Goal: Browse casually: Explore the website without a specific task or goal

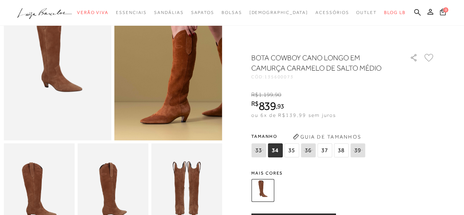
scroll to position [37, 0]
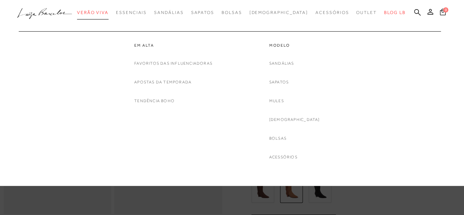
click at [109, 14] on span "Verão Viva" at bounding box center [93, 12] width 32 height 5
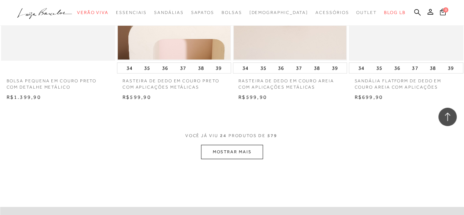
scroll to position [1321, 0]
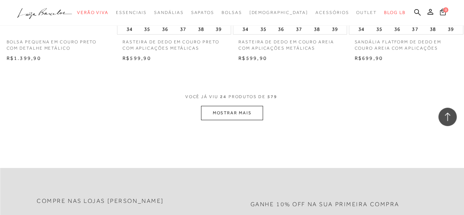
click at [216, 109] on button "MOSTRAR MAIS" at bounding box center [232, 113] width 62 height 14
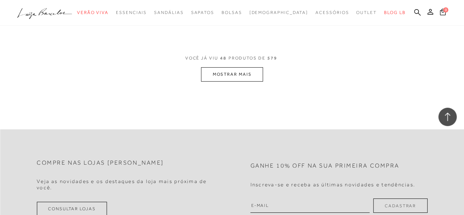
scroll to position [2716, 0]
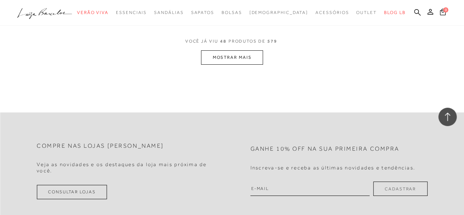
click at [231, 55] on button "MOSTRAR MAIS" at bounding box center [232, 57] width 62 height 14
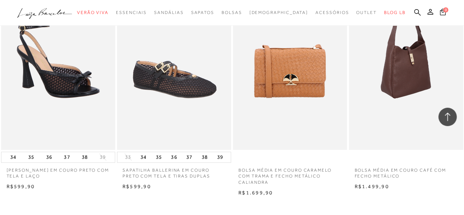
scroll to position [4001, 0]
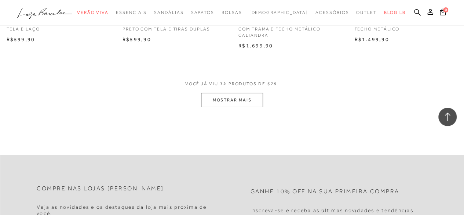
click at [244, 99] on button "MOSTRAR MAIS" at bounding box center [232, 100] width 62 height 14
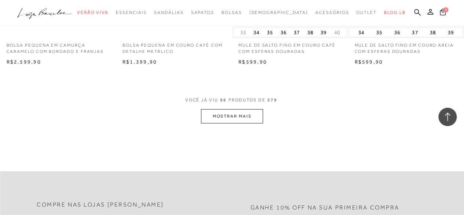
scroll to position [5323, 0]
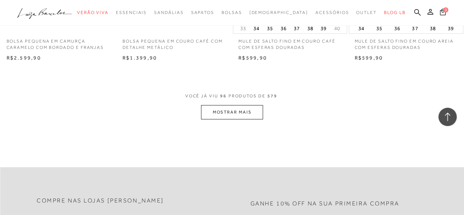
click at [237, 106] on button "MOSTRAR MAIS" at bounding box center [232, 112] width 62 height 14
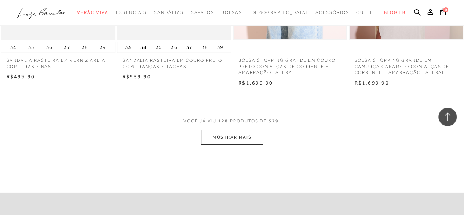
scroll to position [6644, 0]
click at [249, 130] on button "MOSTRAR MAIS" at bounding box center [232, 136] width 62 height 14
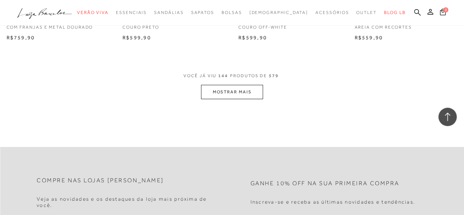
scroll to position [8039, 0]
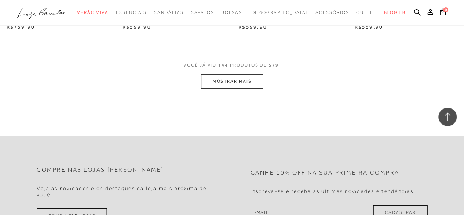
click at [245, 75] on button "MOSTRAR MAIS" at bounding box center [232, 81] width 62 height 14
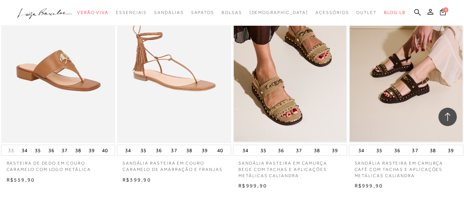
scroll to position [9361, 0]
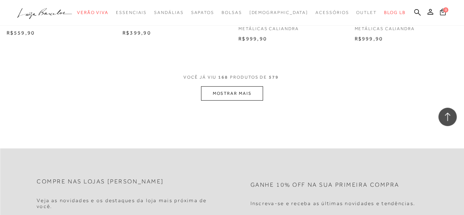
click at [225, 90] on button "MOSTRAR MAIS" at bounding box center [232, 93] width 62 height 14
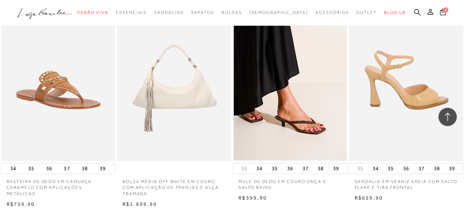
scroll to position [10682, 0]
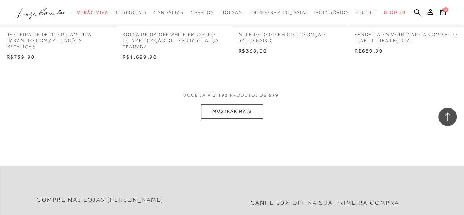
click at [251, 106] on button "MOSTRAR MAIS" at bounding box center [232, 111] width 62 height 14
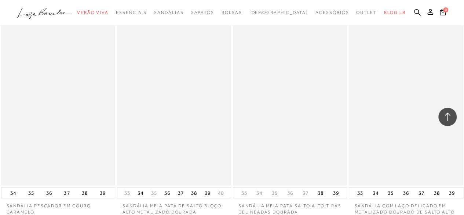
scroll to position [12004, 0]
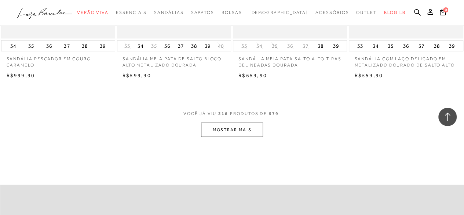
click at [217, 123] on button "MOSTRAR MAIS" at bounding box center [232, 130] width 62 height 14
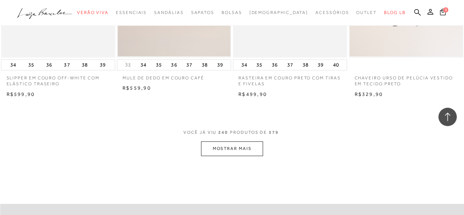
scroll to position [13325, 0]
click at [231, 141] on button "MOSTRAR MAIS" at bounding box center [232, 148] width 62 height 14
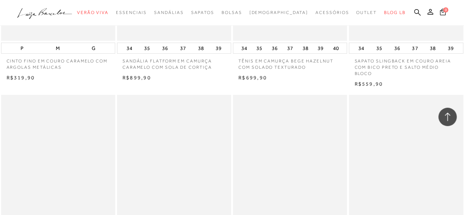
scroll to position [13895, 0]
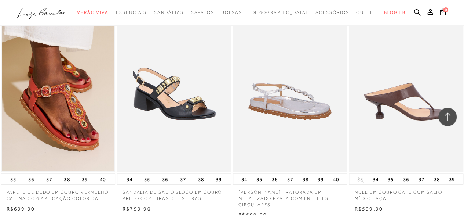
scroll to position [14703, 0]
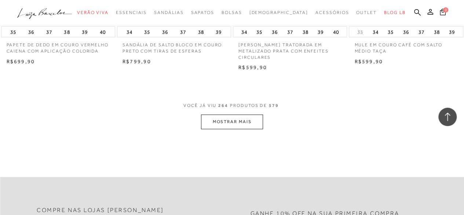
click at [238, 115] on button "MOSTRAR MAIS" at bounding box center [232, 122] width 62 height 14
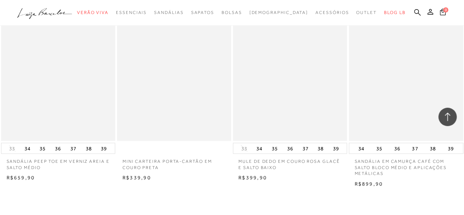
scroll to position [16061, 0]
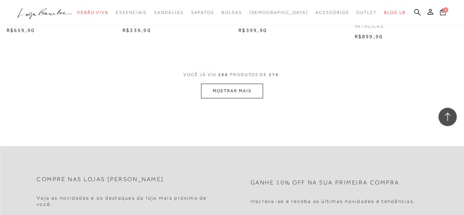
click at [229, 84] on button "MOSTRAR MAIS" at bounding box center [232, 91] width 62 height 14
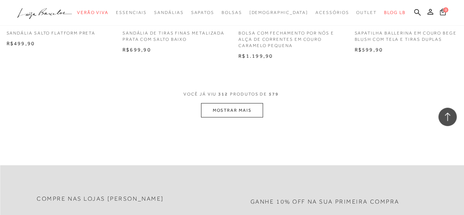
scroll to position [17383, 0]
click at [254, 102] on button "MOSTRAR MAIS" at bounding box center [232, 109] width 62 height 14
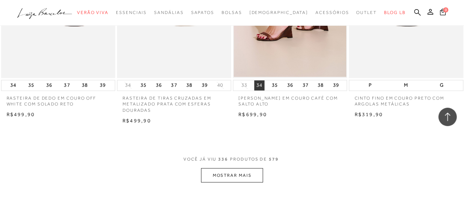
scroll to position [18741, 0]
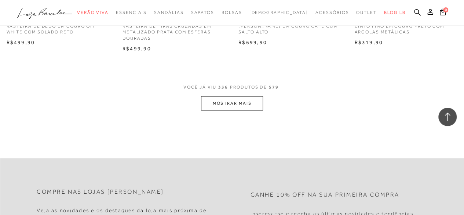
click at [255, 96] on button "MOSTRAR MAIS" at bounding box center [232, 103] width 62 height 14
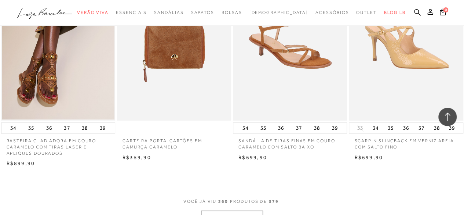
scroll to position [20026, 0]
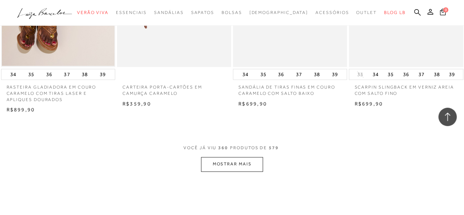
click at [253, 157] on button "MOSTRAR MAIS" at bounding box center [232, 164] width 62 height 14
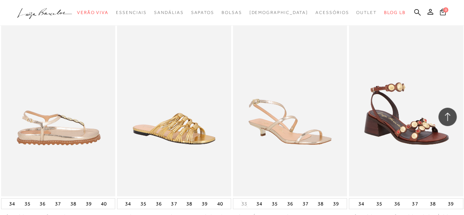
scroll to position [21054, 0]
